Goal: Task Accomplishment & Management: Use online tool/utility

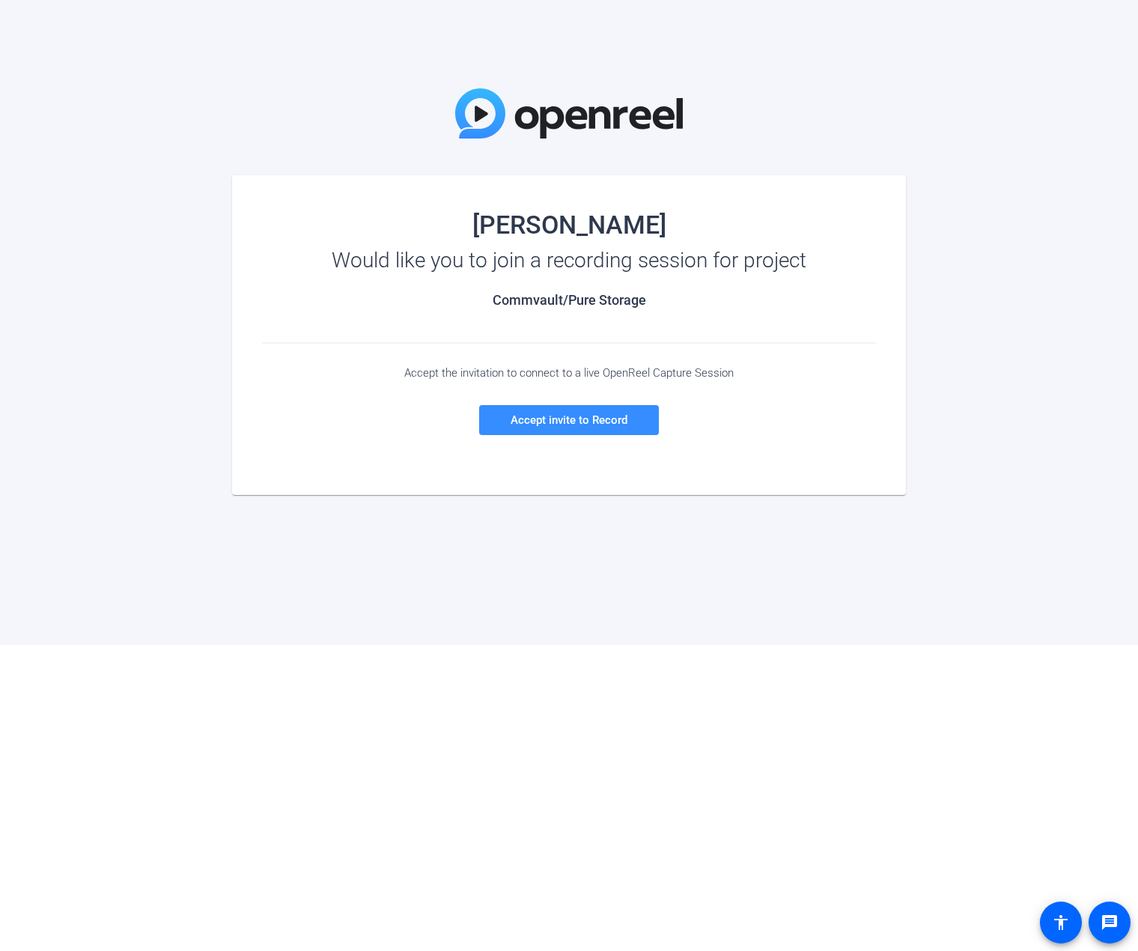
click at [156, 332] on div "Jon Knobelock Would like you to join a recording session for project Commvault/…" at bounding box center [569, 322] width 1138 height 645
click at [533, 415] on span "Accept invite to Record" at bounding box center [569, 419] width 117 height 13
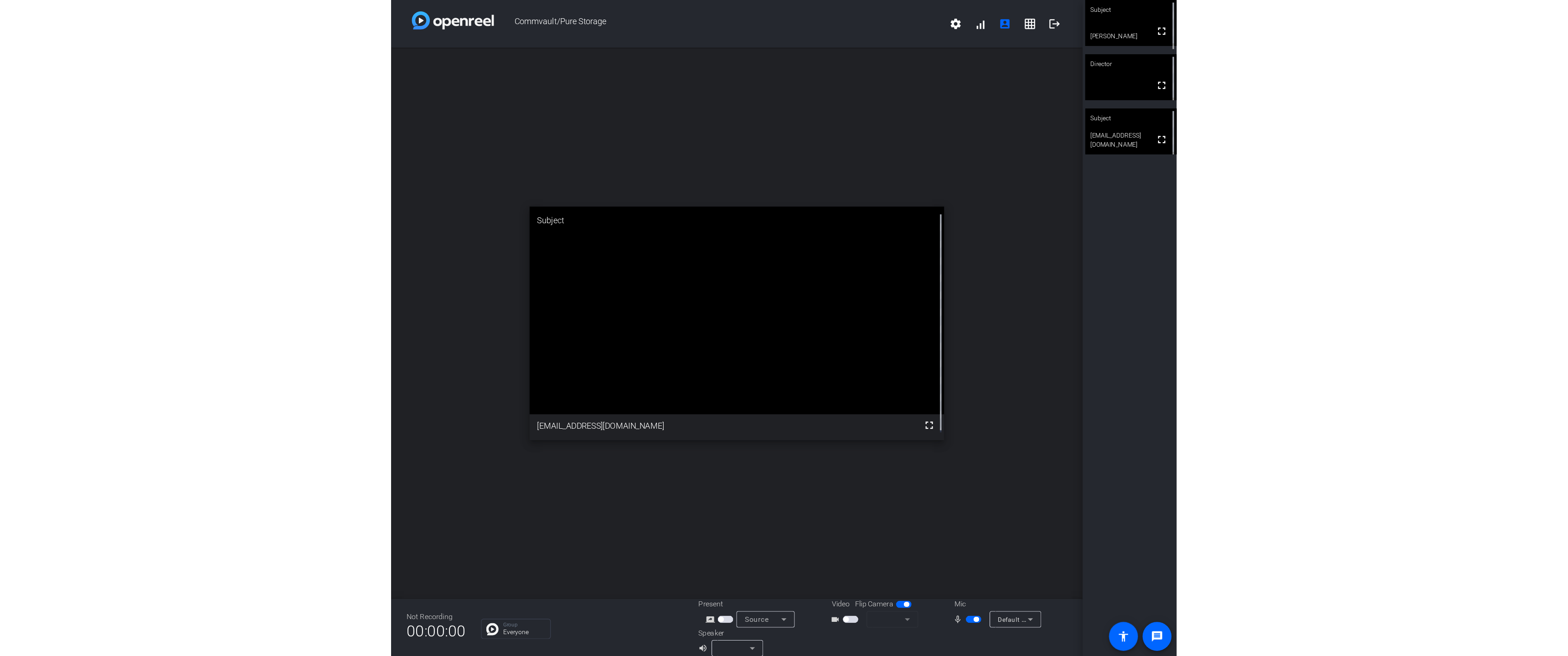
scroll to position [10, 0]
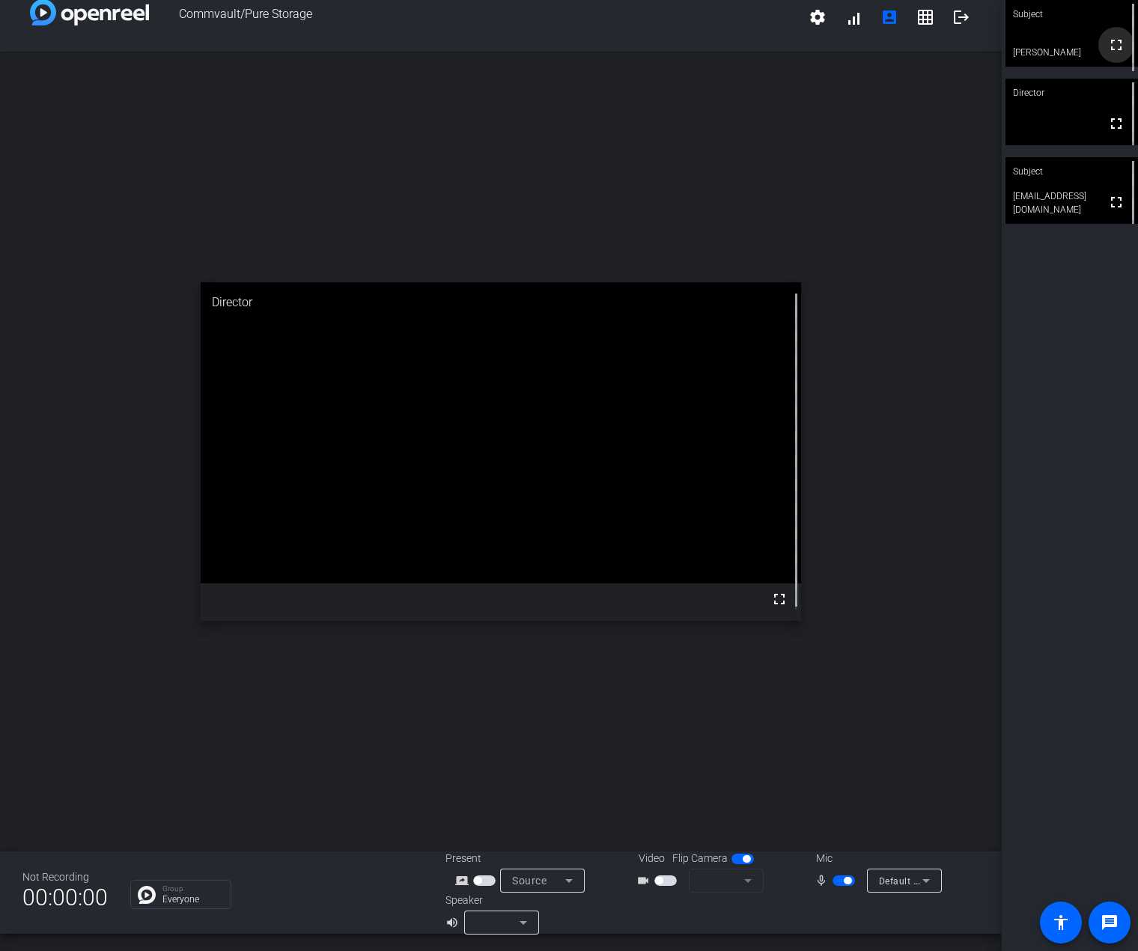
click at [1110, 54] on mat-icon "fullscreen" at bounding box center [1117, 45] width 18 height 18
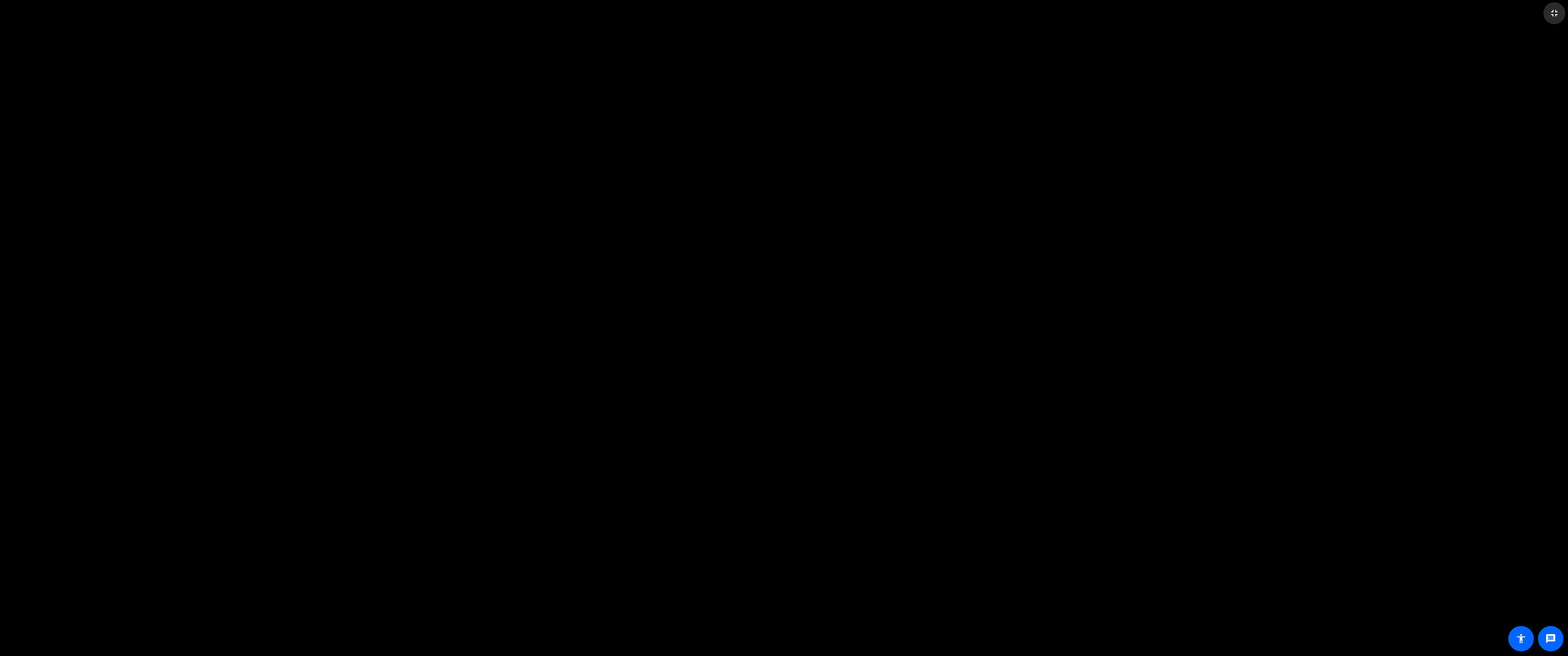
click at [692, 12] on mat-icon "fullscreen_exit" at bounding box center [1555, 13] width 11 height 11
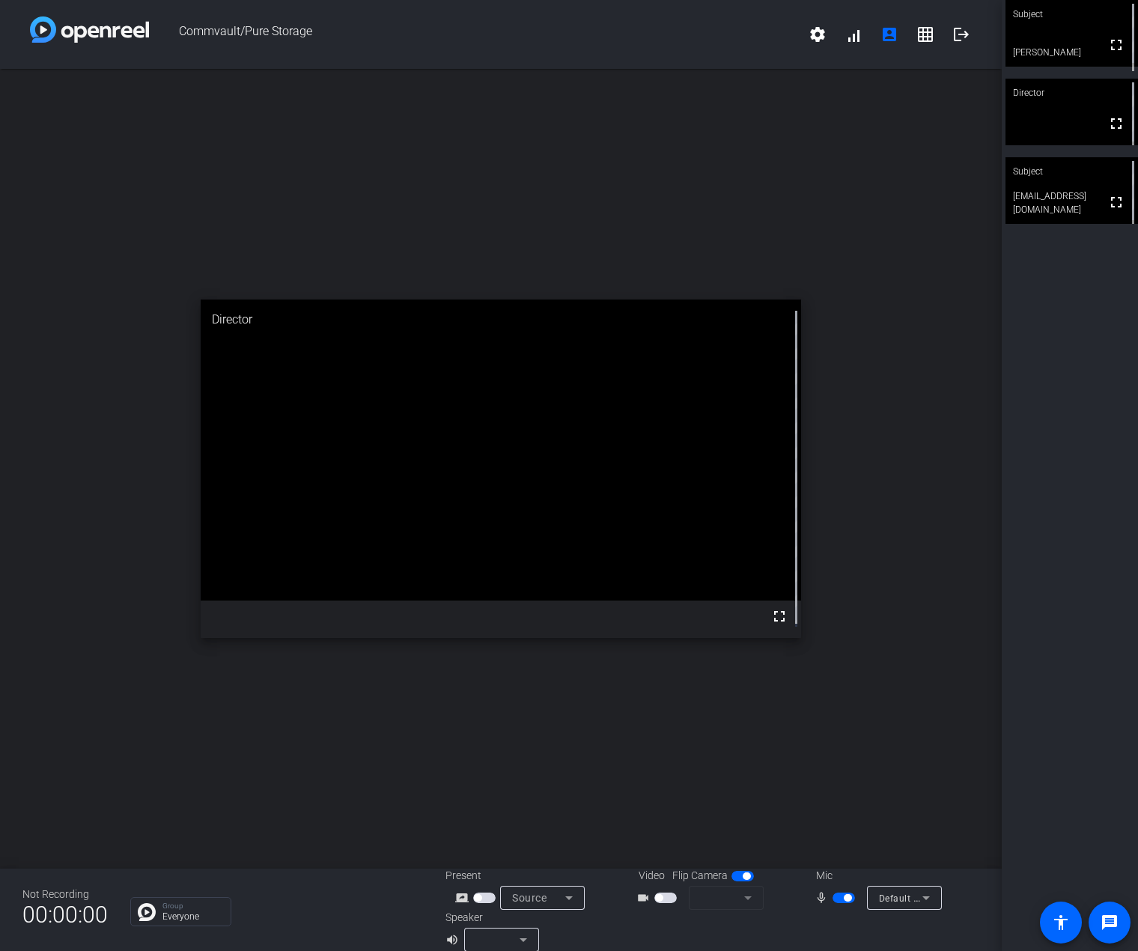
click at [1083, 60] on video at bounding box center [1072, 33] width 133 height 67
drag, startPoint x: 1083, startPoint y: 60, endPoint x: 1060, endPoint y: 43, distance: 27.9
click at [1060, 43] on video at bounding box center [1071, 34] width 131 height 66
click at [809, 37] on mat-icon "settings" at bounding box center [818, 34] width 18 height 18
click at [721, 49] on div at bounding box center [569, 475] width 1138 height 951
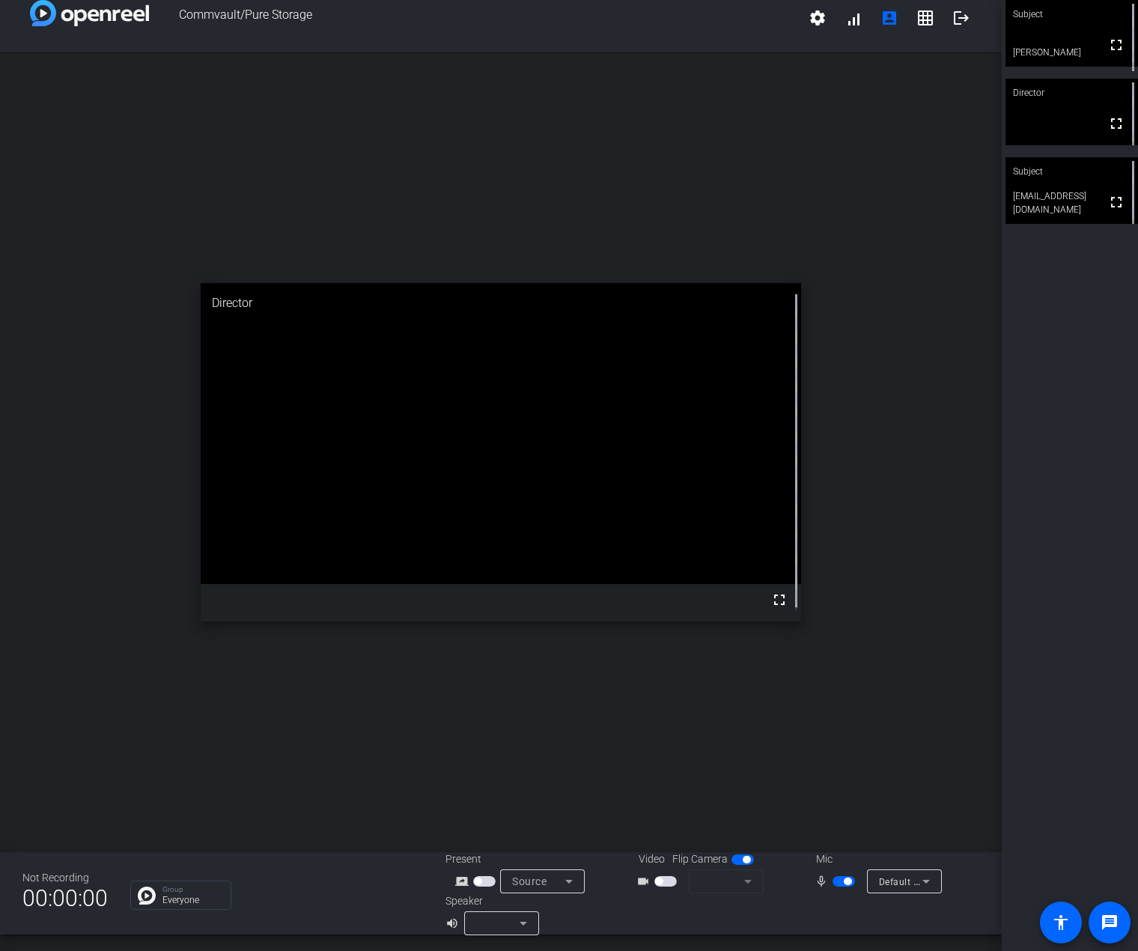
scroll to position [17, 0]
click at [720, 880] on mat-form-field at bounding box center [726, 881] width 75 height 24
click at [655, 882] on span "button" at bounding box center [658, 880] width 7 height 7
click at [743, 880] on mat-form-field at bounding box center [726, 881] width 75 height 24
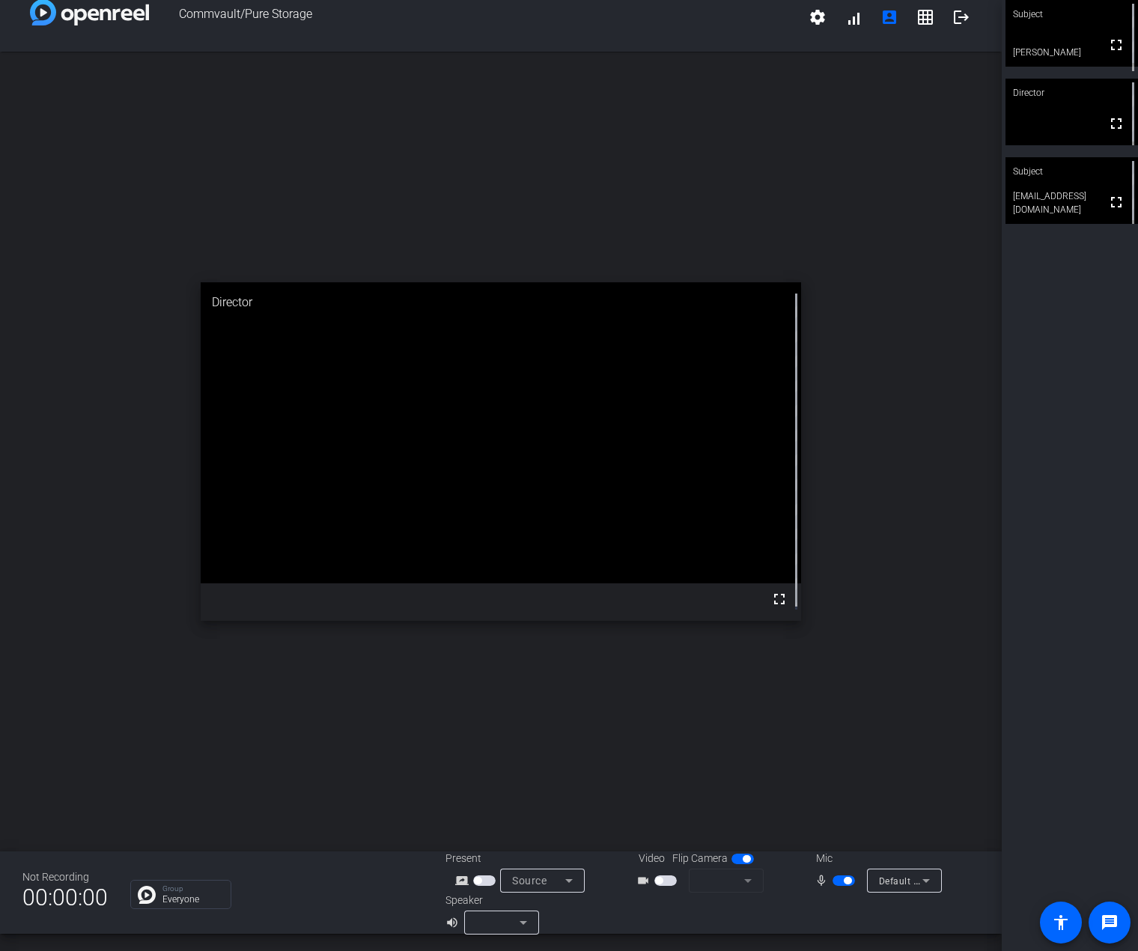
drag, startPoint x: 744, startPoint y: 880, endPoint x: 733, endPoint y: 882, distance: 10.7
click at [738, 881] on mat-form-field at bounding box center [726, 881] width 75 height 24
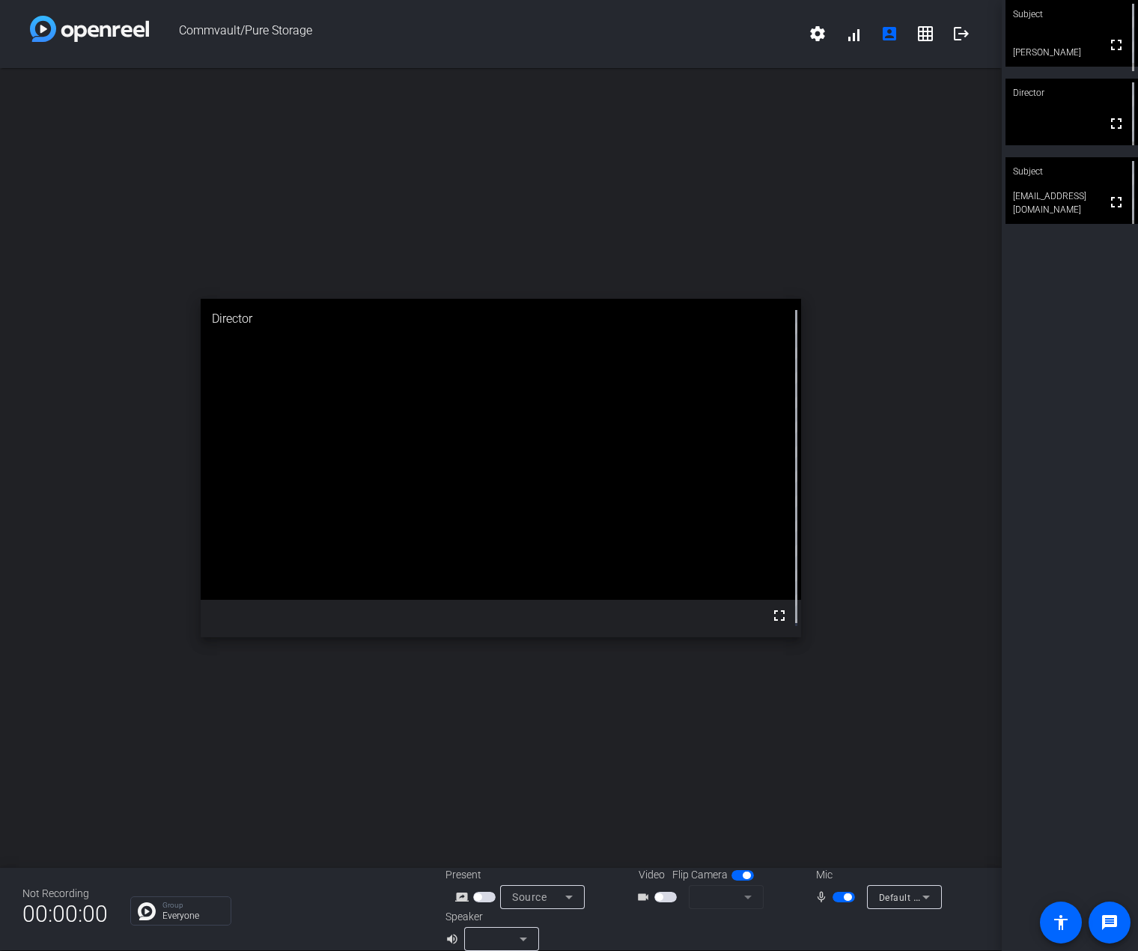
scroll to position [0, 0]
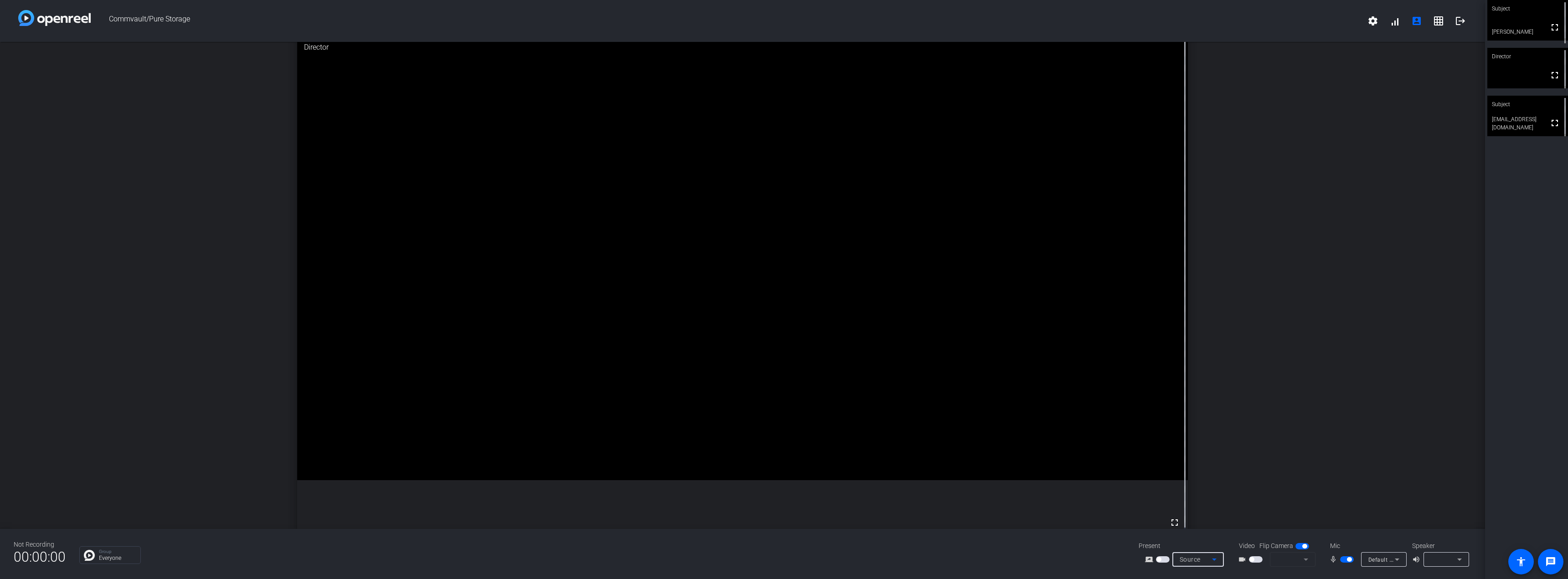
click at [692, 564] on div "Source" at bounding box center [1195, 560] width 32 height 11
click at [692, 566] on div at bounding box center [784, 290] width 1568 height 579
click at [692, 563] on mat-form-field at bounding box center [1292, 560] width 46 height 15
click at [692, 557] on span "button" at bounding box center [1251, 559] width 4 height 4
click at [692, 560] on mat-icon "videocam_outline" at bounding box center [1244, 560] width 11 height 11
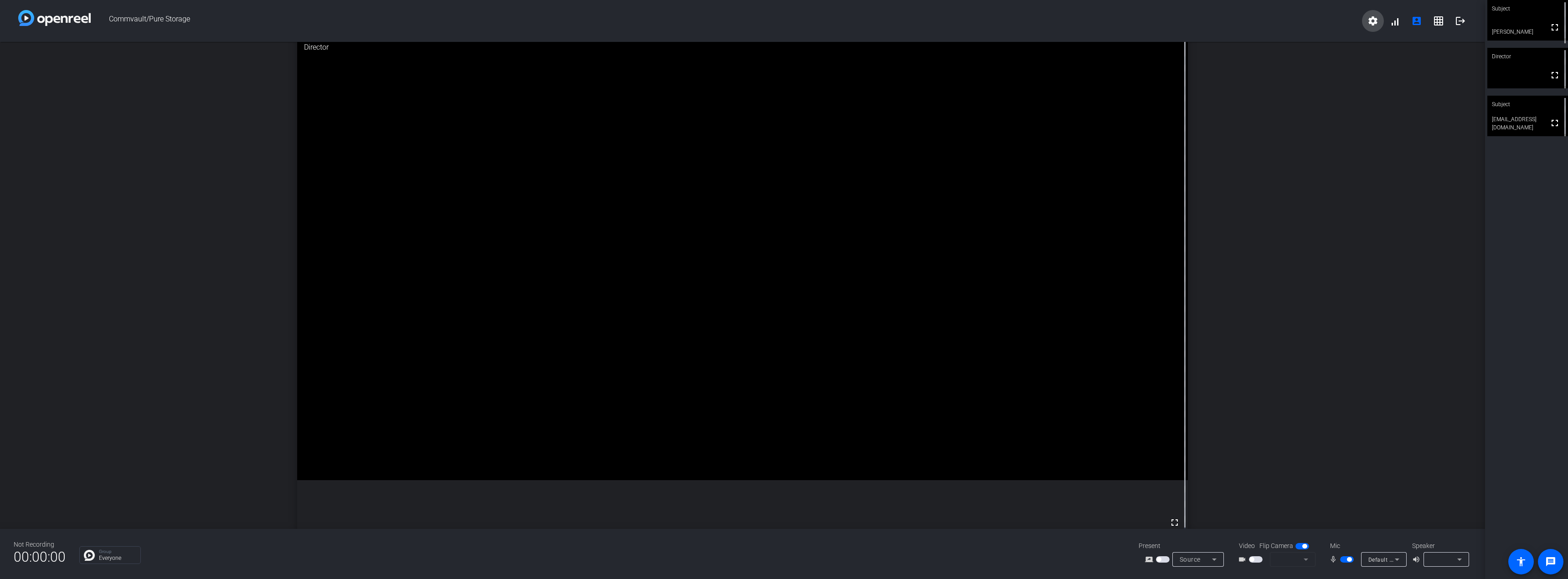
click at [692, 19] on mat-icon "settings" at bounding box center [1373, 21] width 11 height 11
click at [692, 21] on div at bounding box center [784, 290] width 1568 height 579
click at [119, 456] on div "open_in_new Subject fullscreen jawalker@purestorage.com" at bounding box center [743, 285] width 1485 height 487
click at [692, 19] on mat-icon "settings" at bounding box center [1373, 21] width 11 height 11
click at [692, 19] on div at bounding box center [784, 290] width 1568 height 579
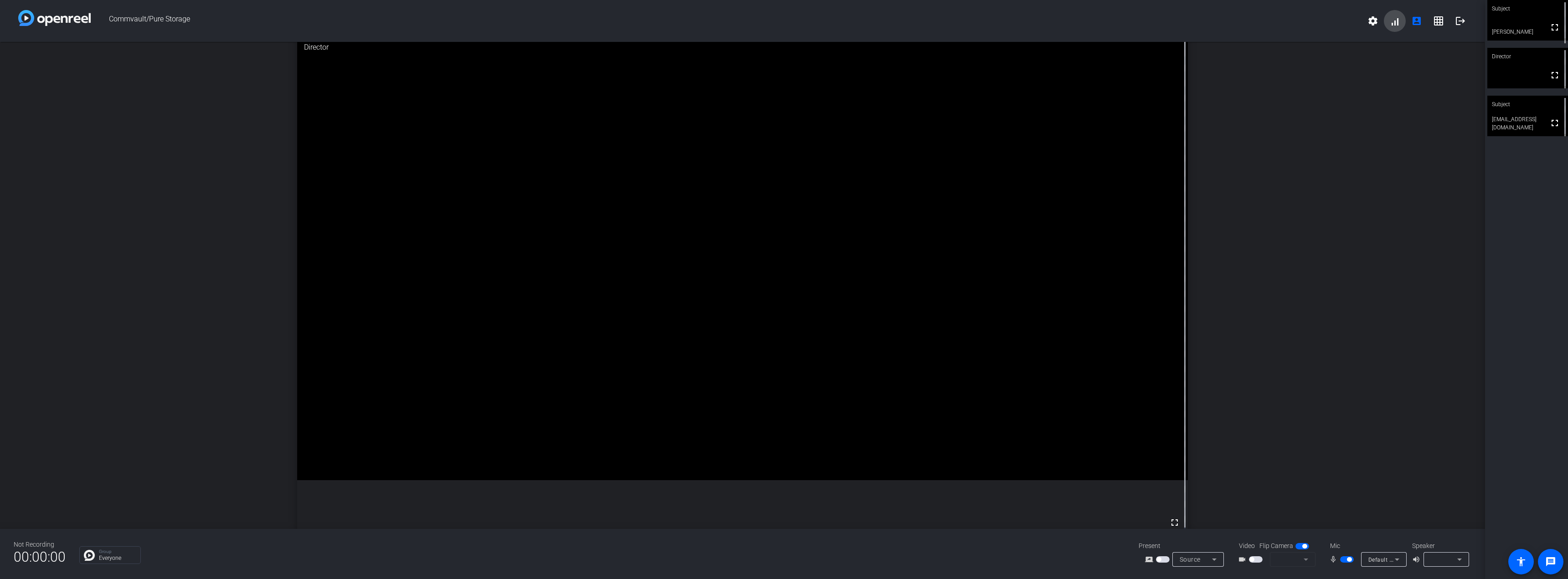
click at [692, 22] on span at bounding box center [1395, 21] width 22 height 22
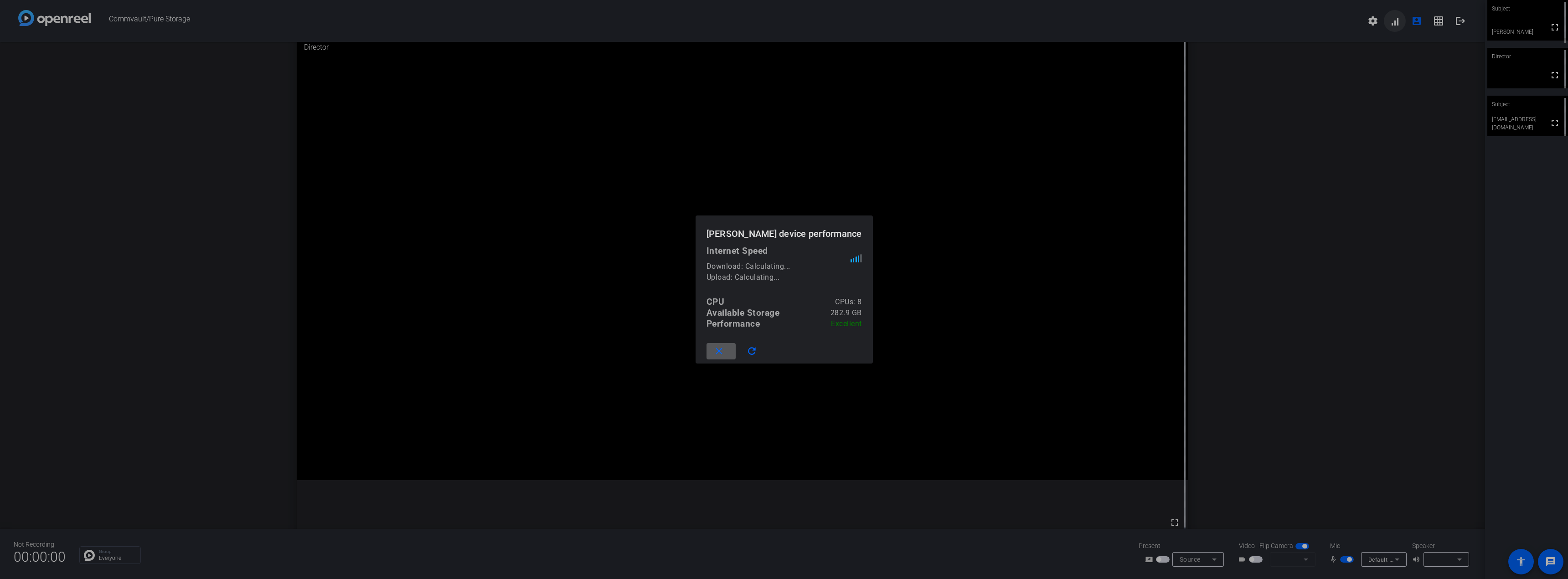
click at [692, 22] on div at bounding box center [784, 290] width 1568 height 579
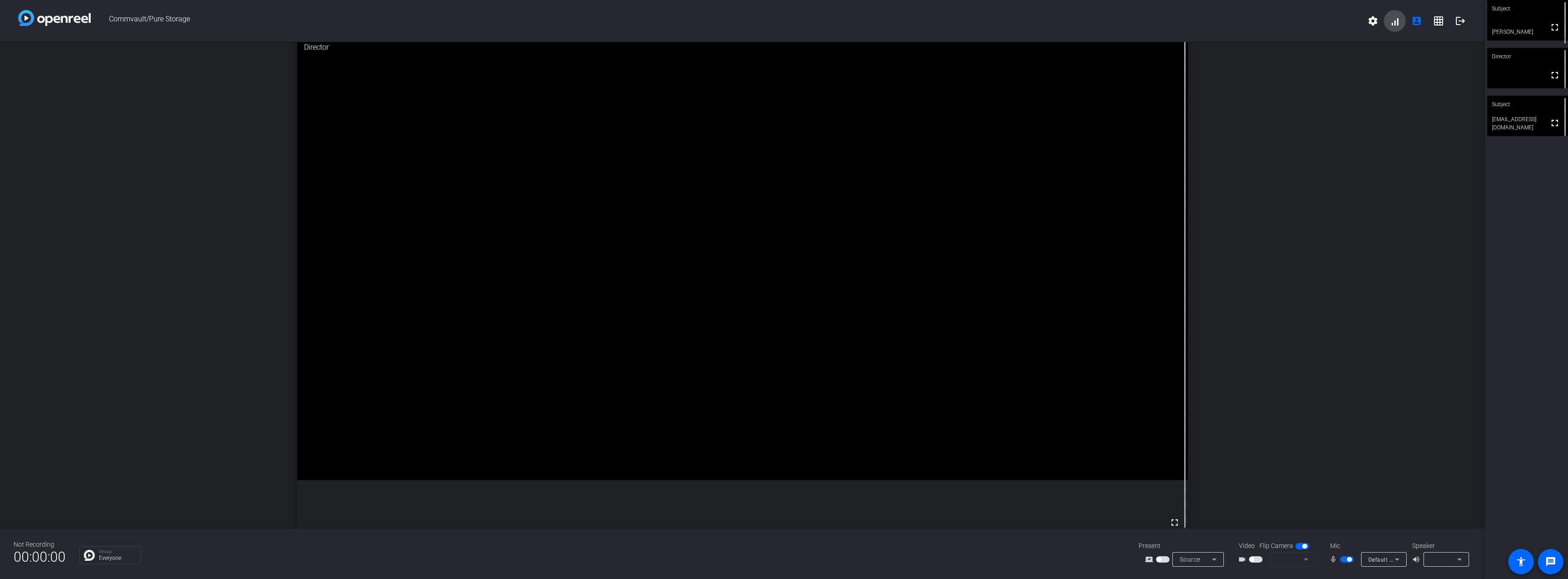
click at [692, 22] on span at bounding box center [1395, 21] width 22 height 22
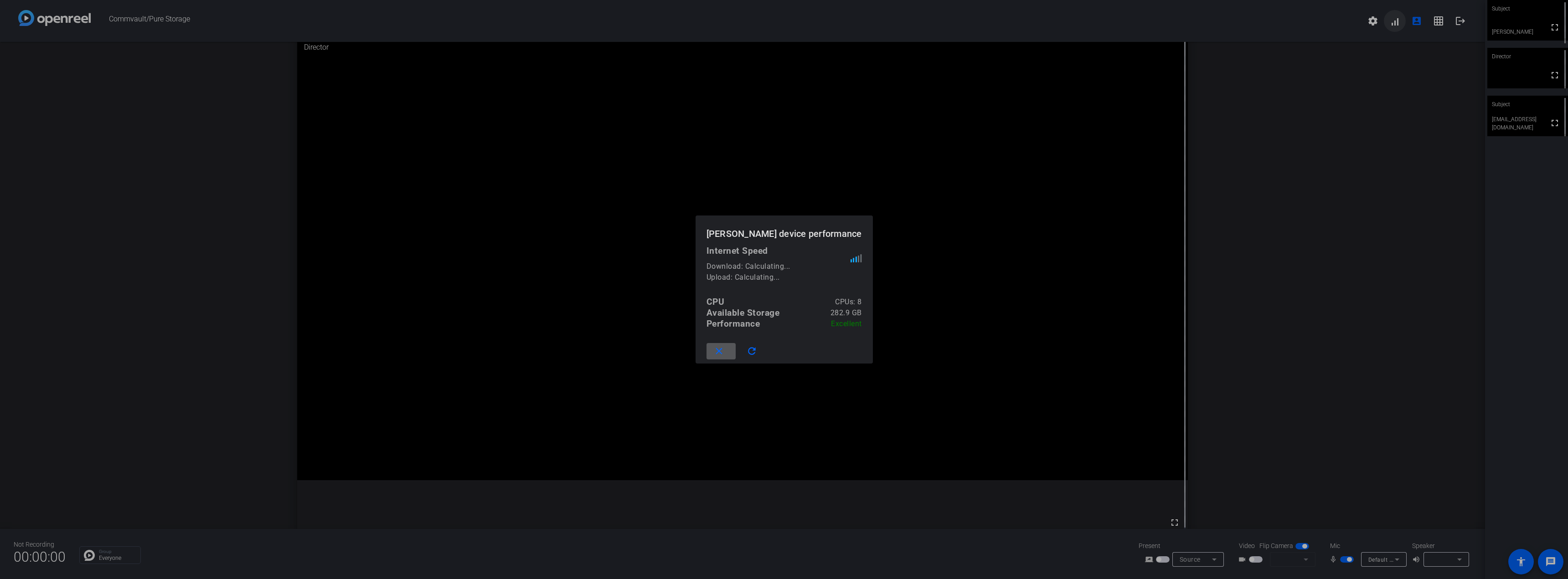
click at [692, 22] on div at bounding box center [784, 290] width 1568 height 579
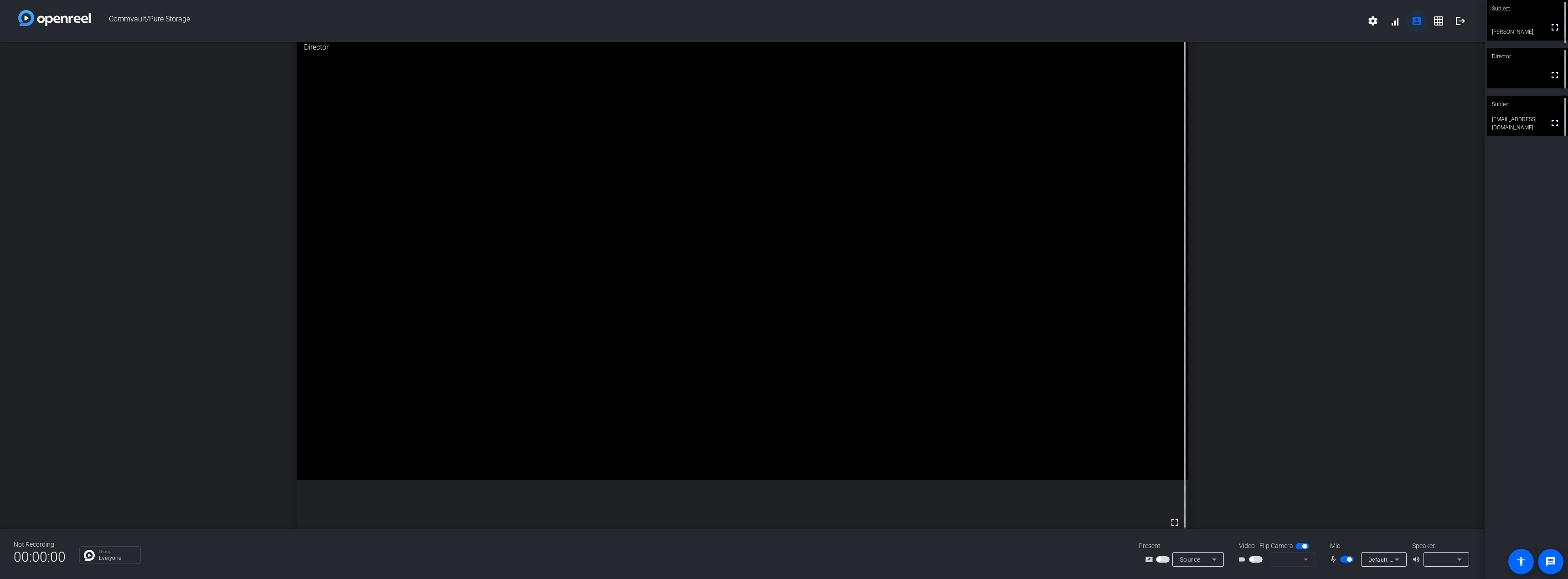
click at [692, 21] on mat-icon "account_box" at bounding box center [1416, 21] width 11 height 11
click at [692, 23] on mat-icon "grid_on" at bounding box center [1438, 21] width 11 height 11
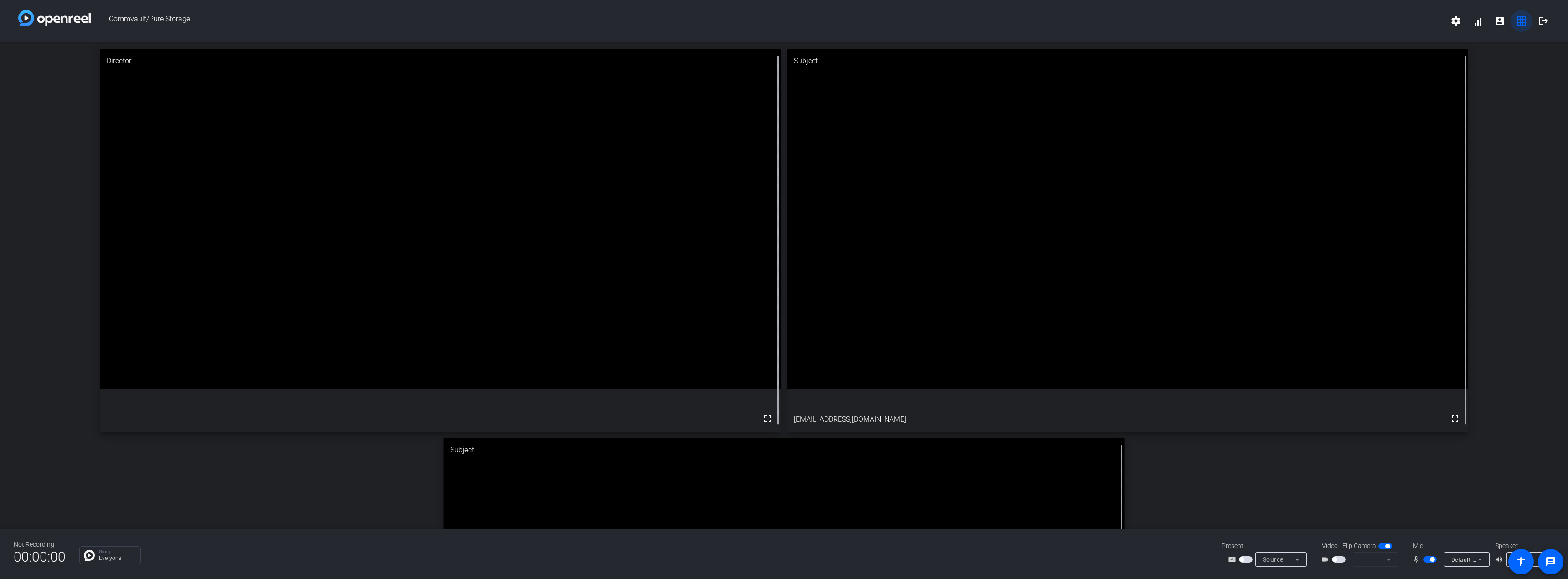
click at [692, 25] on mat-icon "grid_on" at bounding box center [1522, 21] width 11 height 11
click at [692, 23] on mat-icon "logout" at bounding box center [1544, 21] width 11 height 11
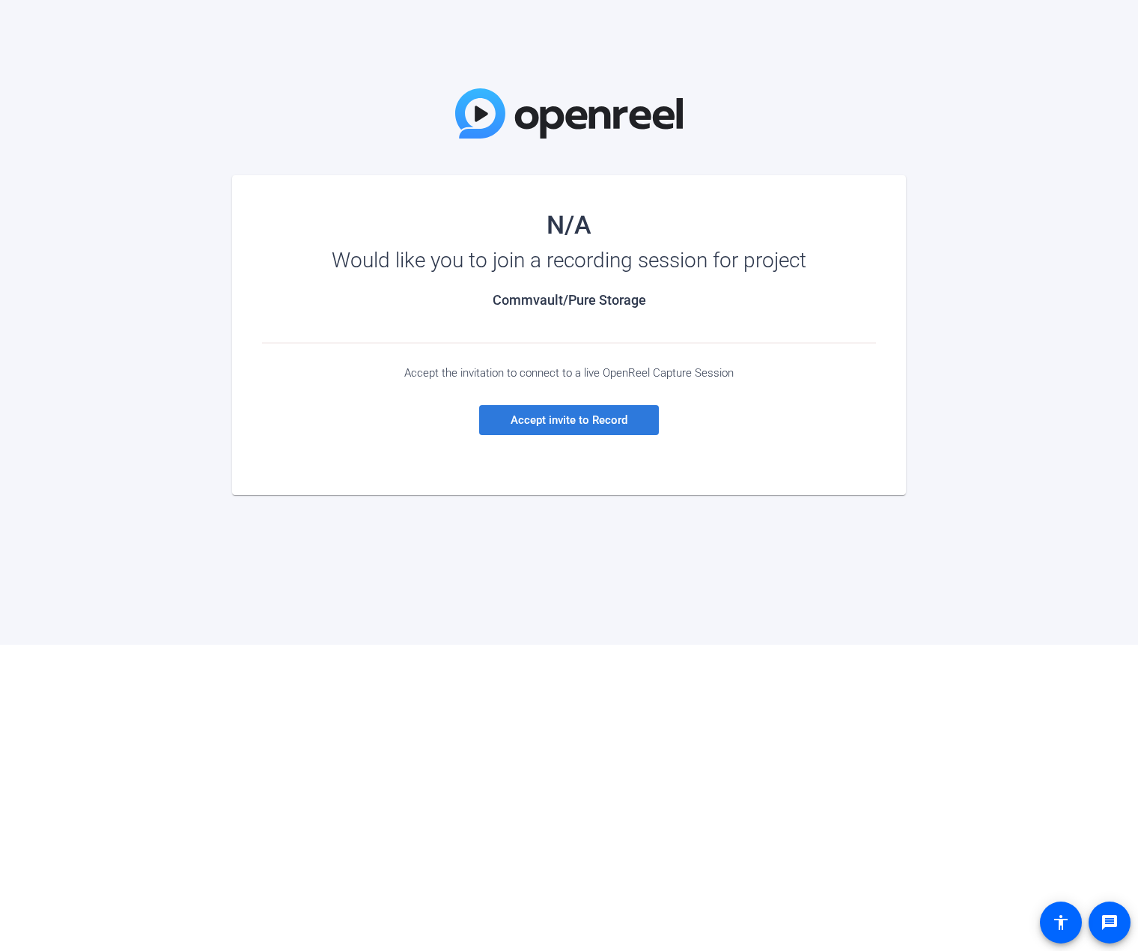
click at [532, 419] on span "Accept invite to Record" at bounding box center [569, 419] width 117 height 13
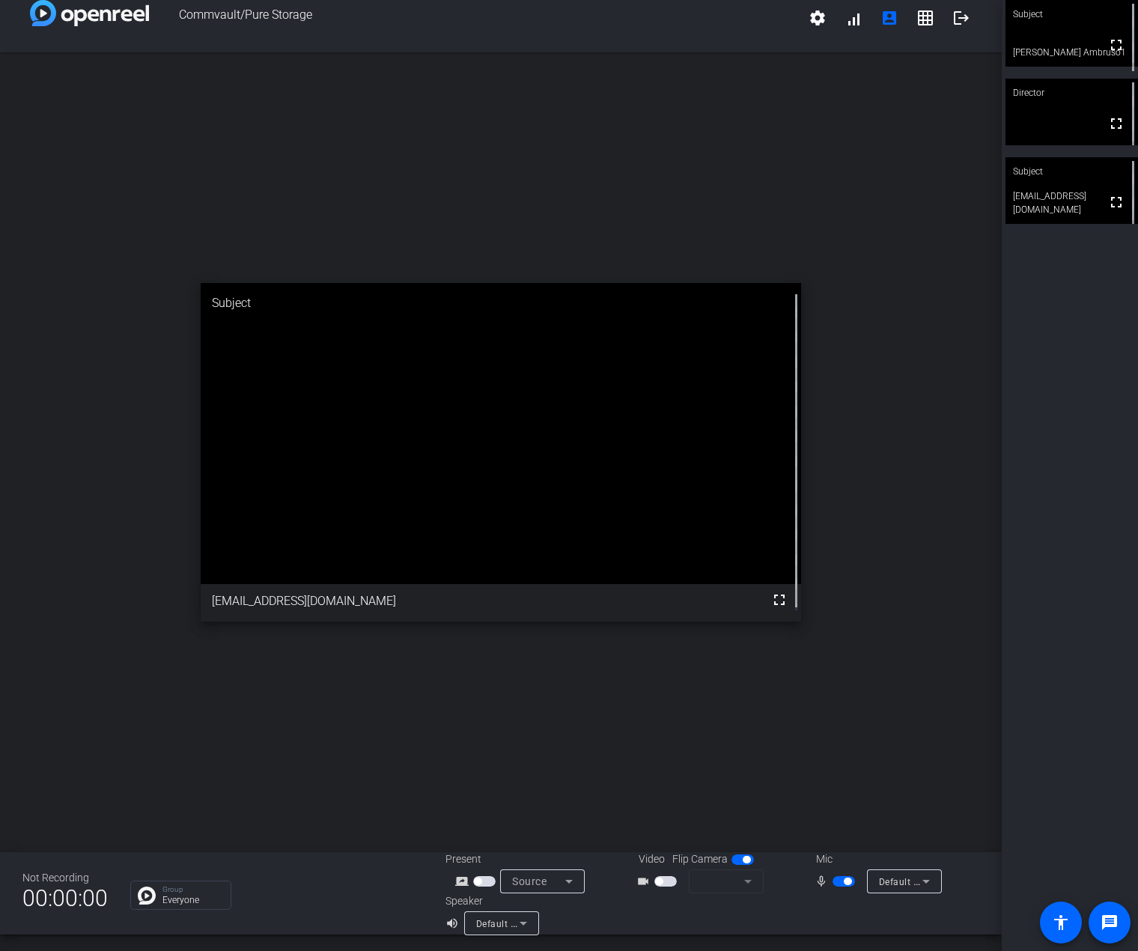
scroll to position [17, 0]
click at [732, 880] on mat-form-field at bounding box center [726, 881] width 75 height 24
click at [745, 880] on mat-form-field at bounding box center [726, 881] width 75 height 24
